Goal: Information Seeking & Learning: Find specific fact

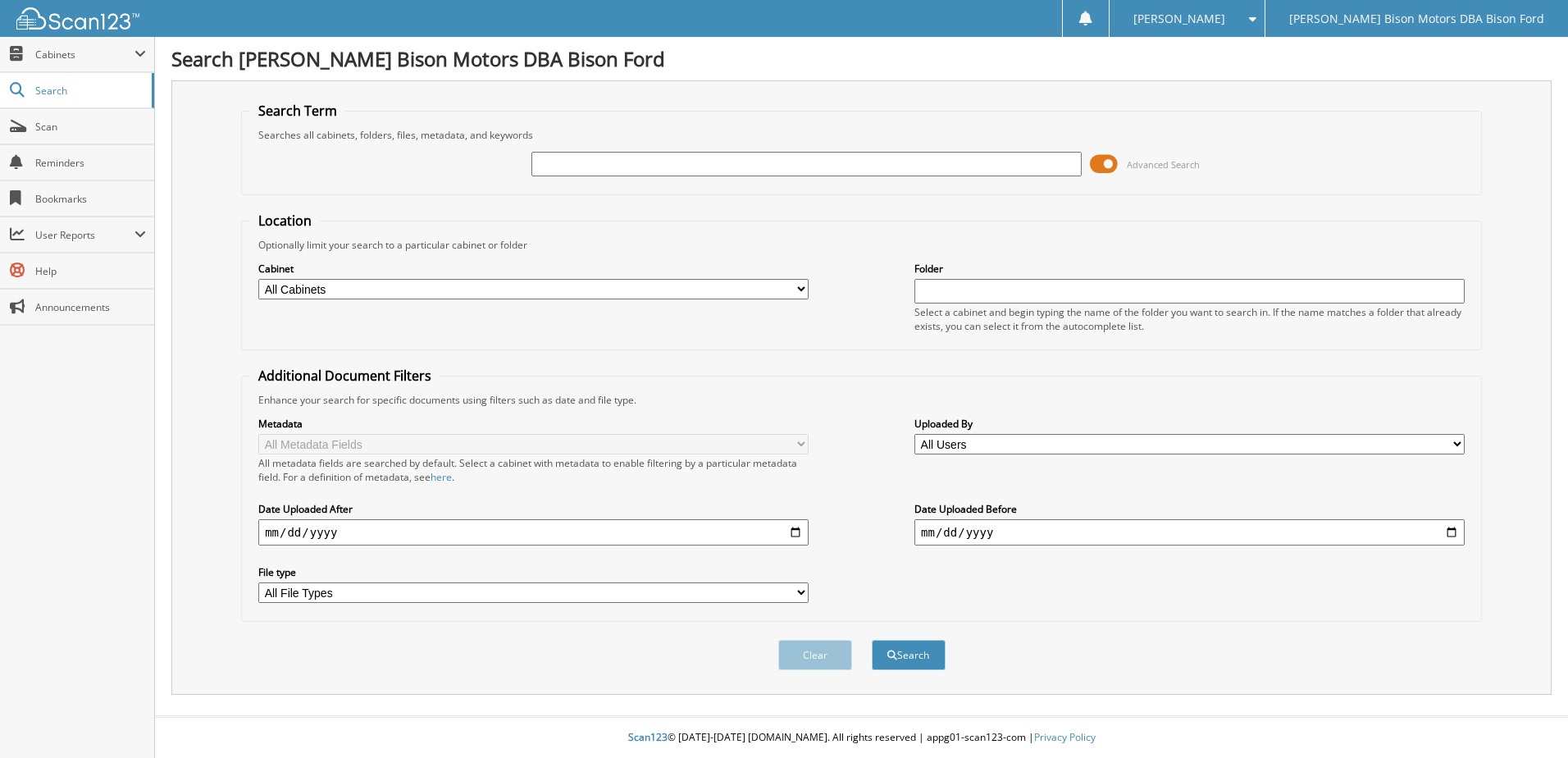
click at [577, 152] on input "text" at bounding box center [806, 164] width 551 height 25
type input "66259117"
click at [872, 639] on button "Search" at bounding box center [909, 654] width 74 height 30
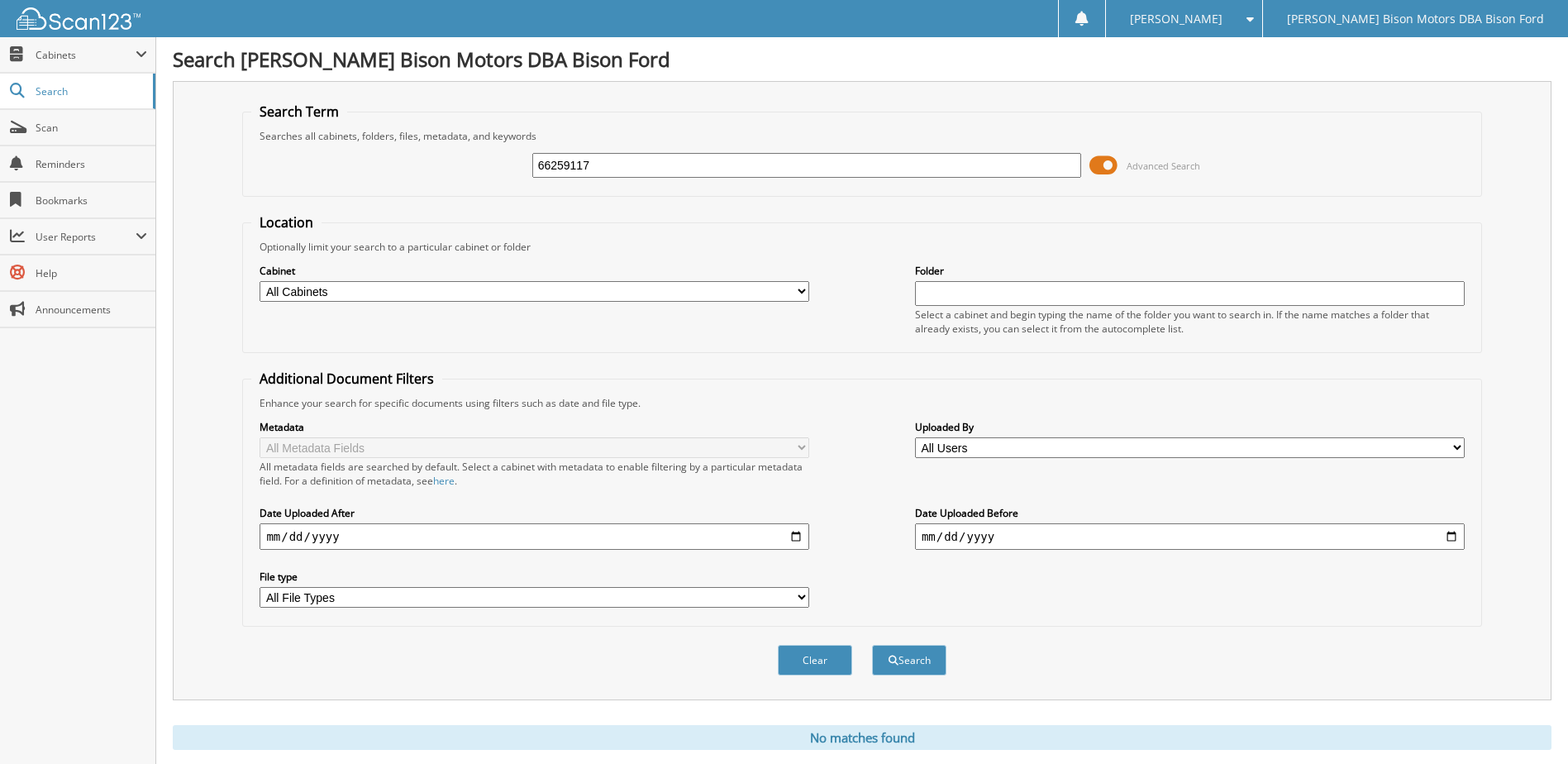
drag, startPoint x: 605, startPoint y: 165, endPoint x: 460, endPoint y: 128, distance: 149.6
click at [468, 128] on fieldset "Search Term Searches all cabinets, folders, files, metadata, and keywords 66259…" at bounding box center [861, 150] width 1239 height 94
type input "6259117"
click at [872, 645] on button "Search" at bounding box center [909, 659] width 74 height 31
